Goal: Find specific page/section: Find specific page/section

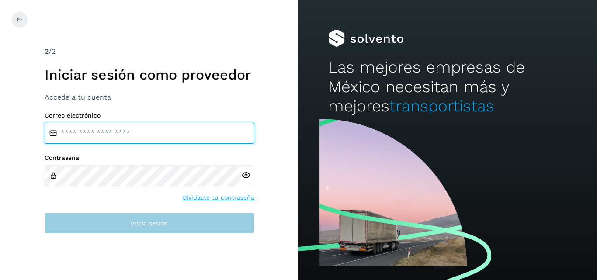
type input "**********"
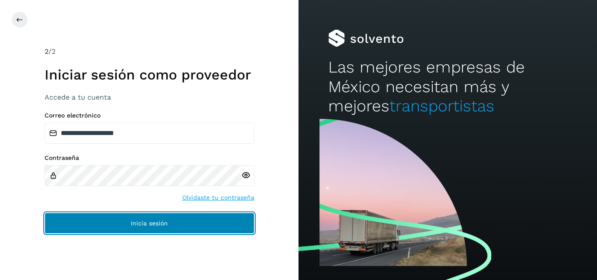
click at [147, 228] on button "Inicia sesión" at bounding box center [150, 223] width 210 height 21
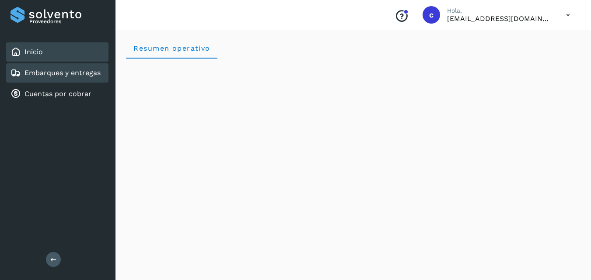
click at [39, 70] on link "Embarques y entregas" at bounding box center [62, 73] width 76 height 8
